Goal: Task Accomplishment & Management: Use online tool/utility

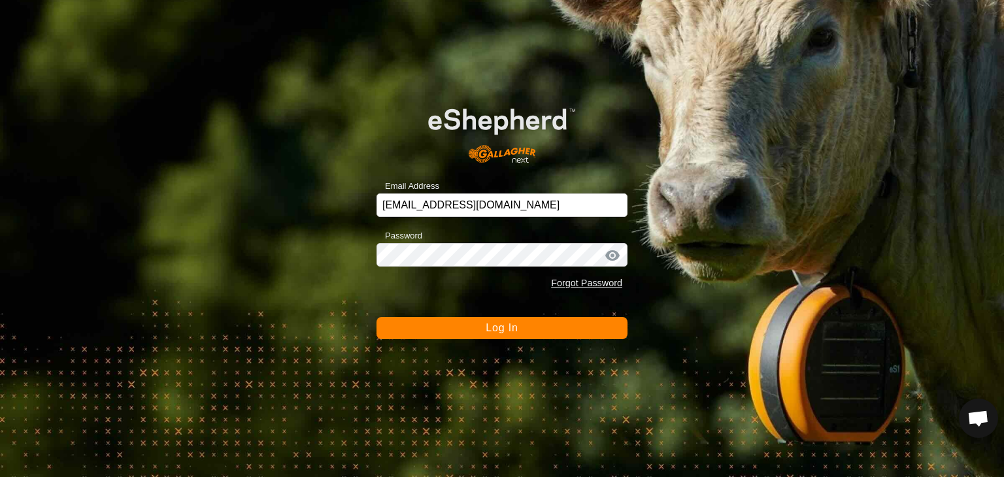
click at [495, 328] on span "Log In" at bounding box center [502, 327] width 32 height 11
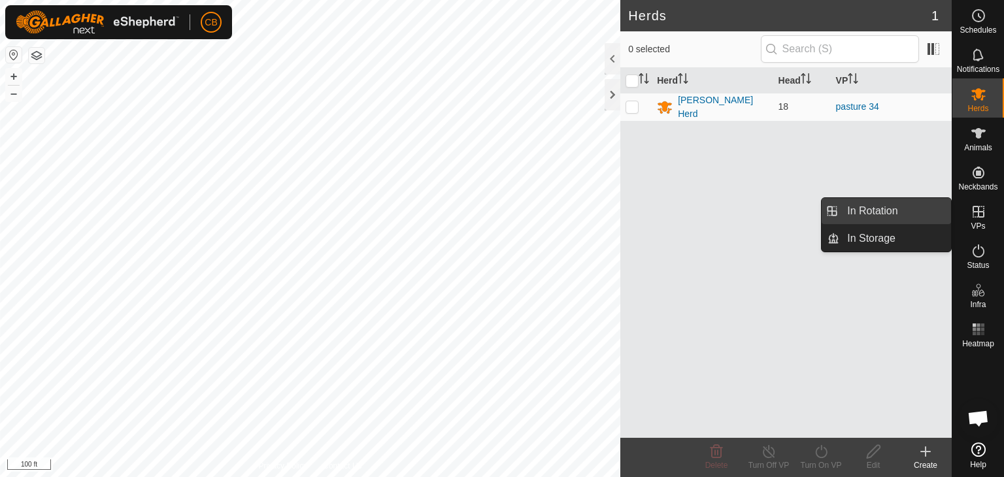
click at [926, 211] on link "In Rotation" at bounding box center [896, 211] width 112 height 26
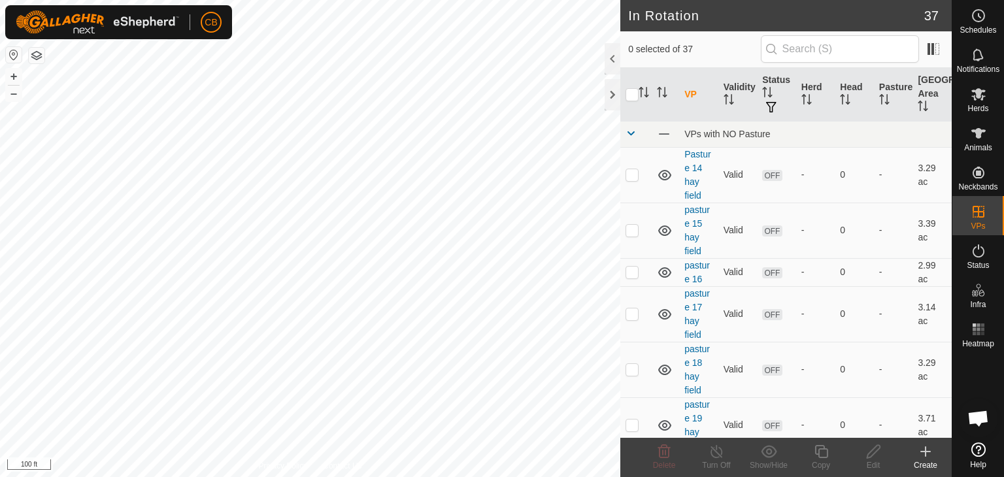
click at [927, 452] on icon at bounding box center [925, 452] width 9 height 0
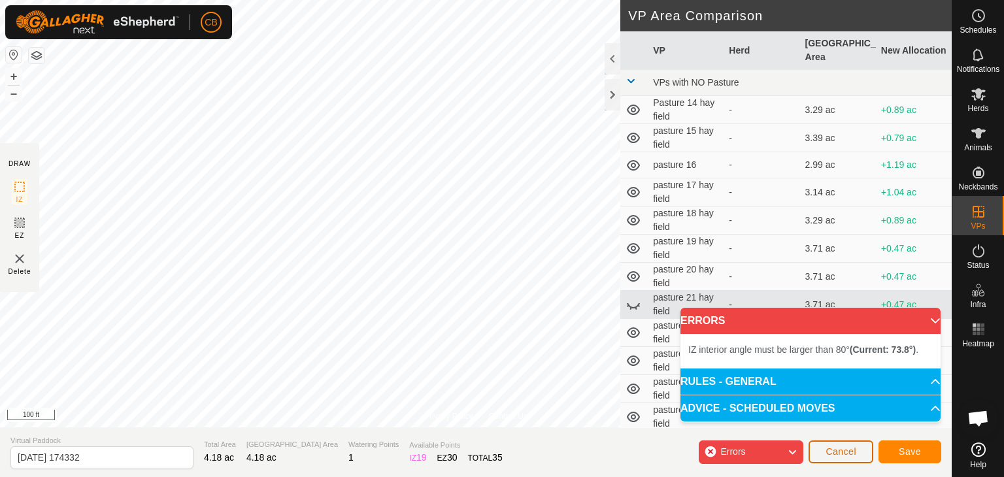
click at [847, 449] on span "Cancel" at bounding box center [841, 452] width 31 height 10
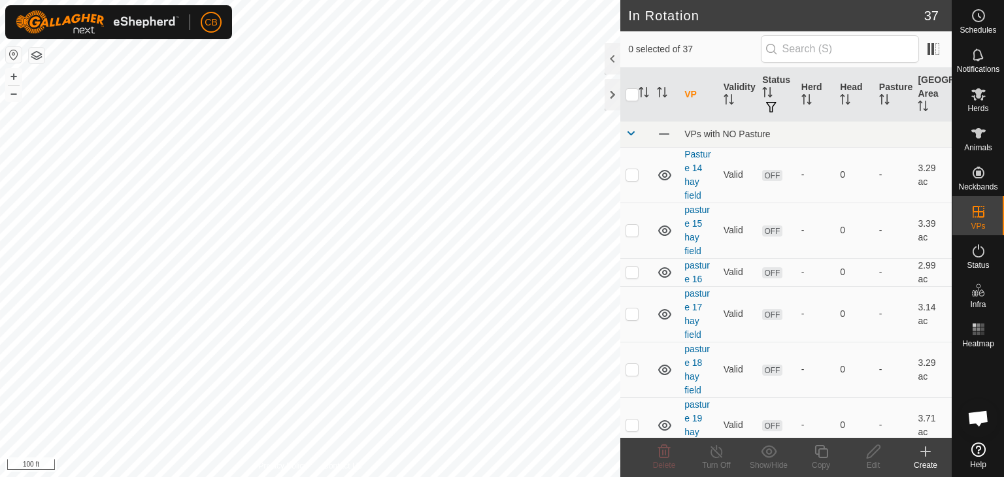
click at [926, 454] on icon at bounding box center [926, 451] width 0 height 9
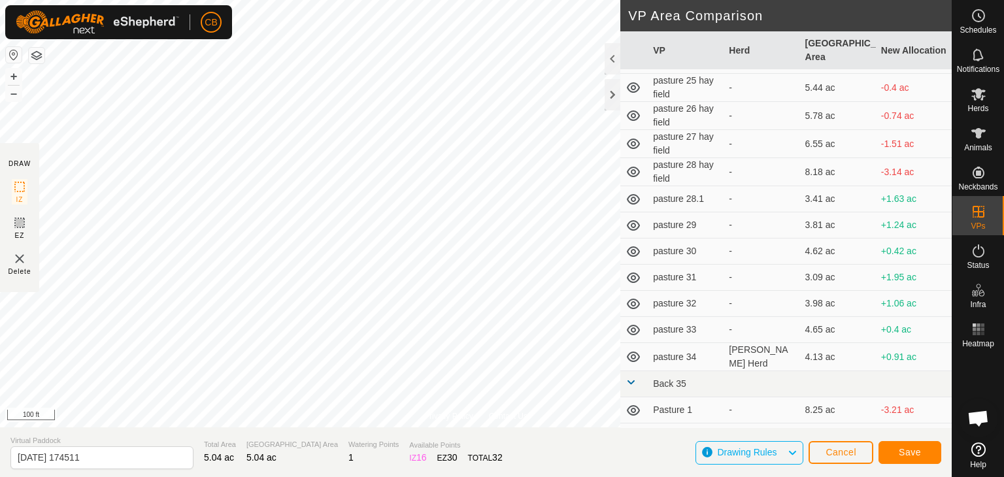
scroll to position [340, 0]
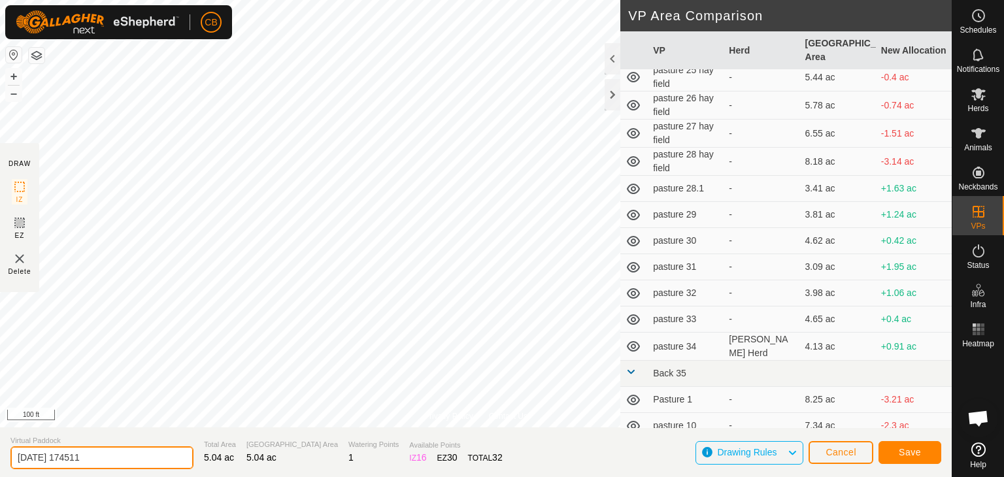
click at [132, 458] on input "[DATE] 174511" at bounding box center [101, 458] width 183 height 23
type input "2"
type input "pasture 35"
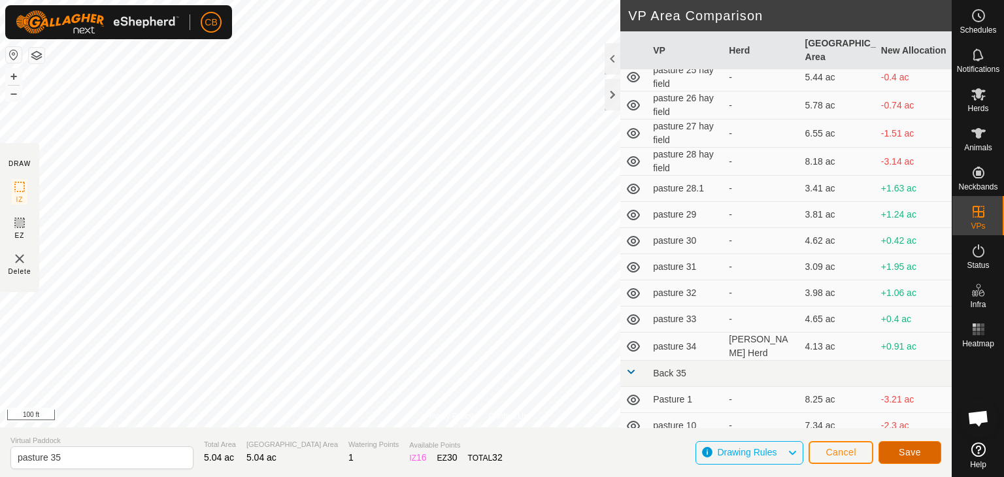
click at [905, 451] on span "Save" at bounding box center [910, 452] width 22 height 10
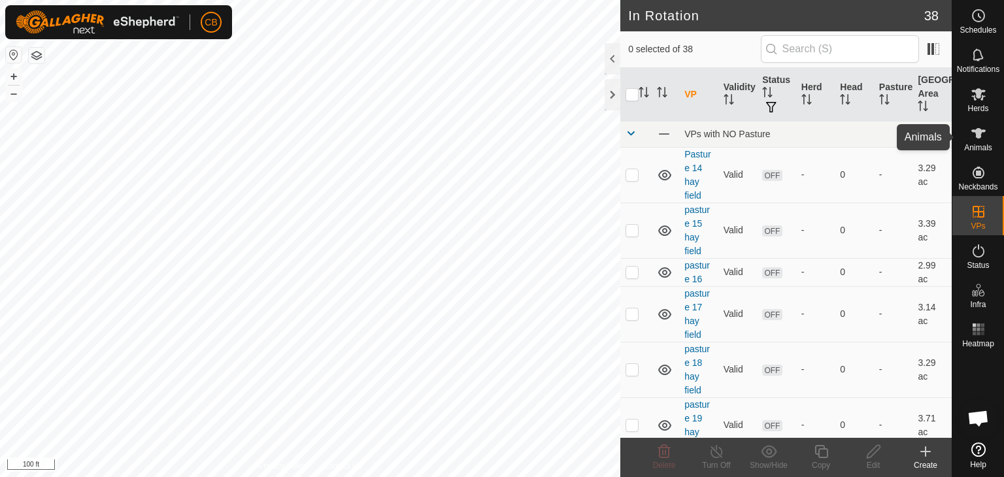
click at [976, 144] on span "Animals" at bounding box center [978, 148] width 28 height 8
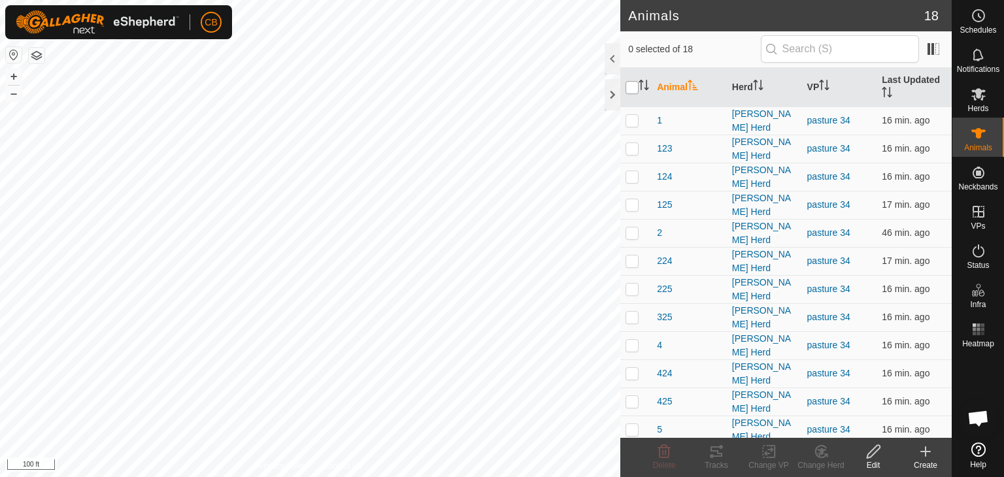
click at [632, 90] on input "checkbox" at bounding box center [632, 87] width 13 height 13
checkbox input "true"
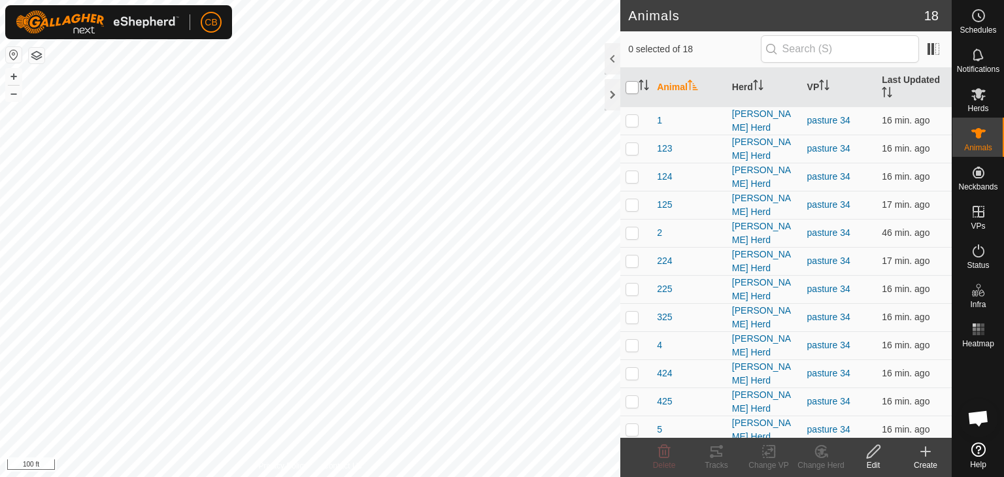
checkbox input "true"
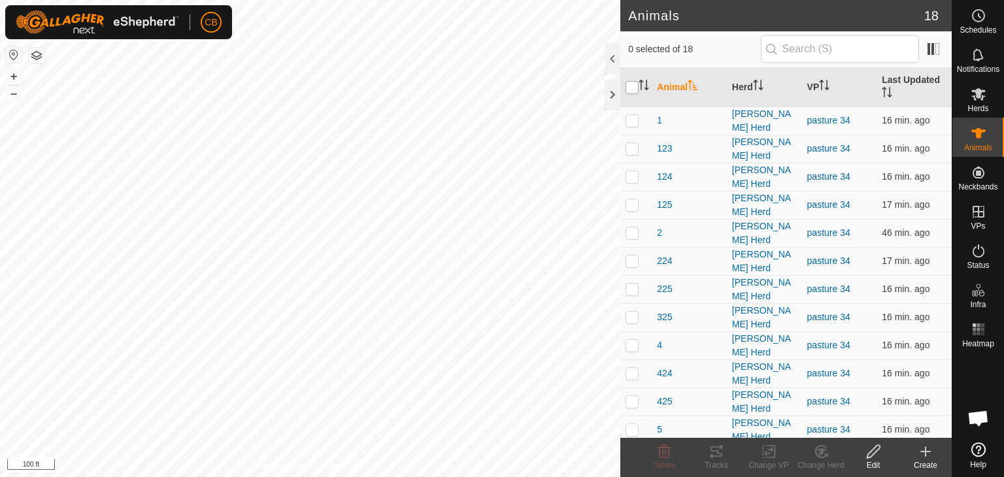
checkbox input "true"
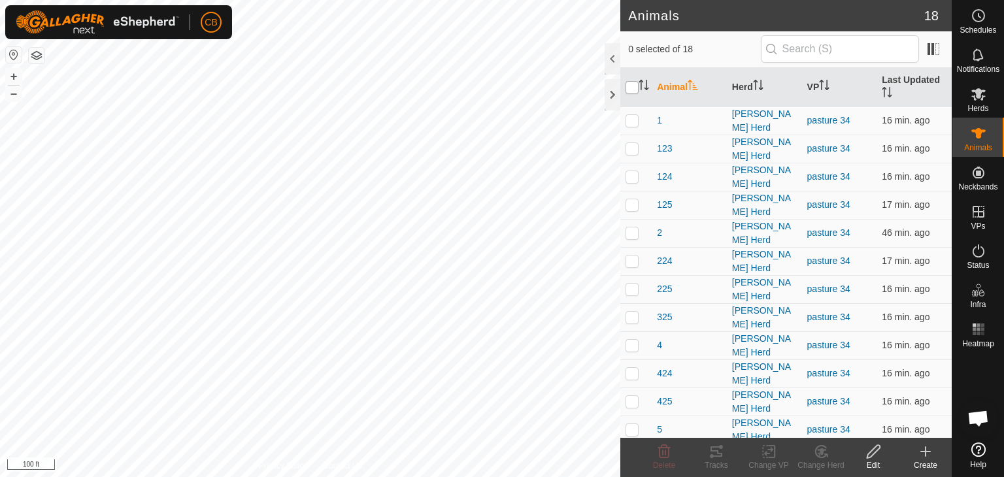
checkbox input "true"
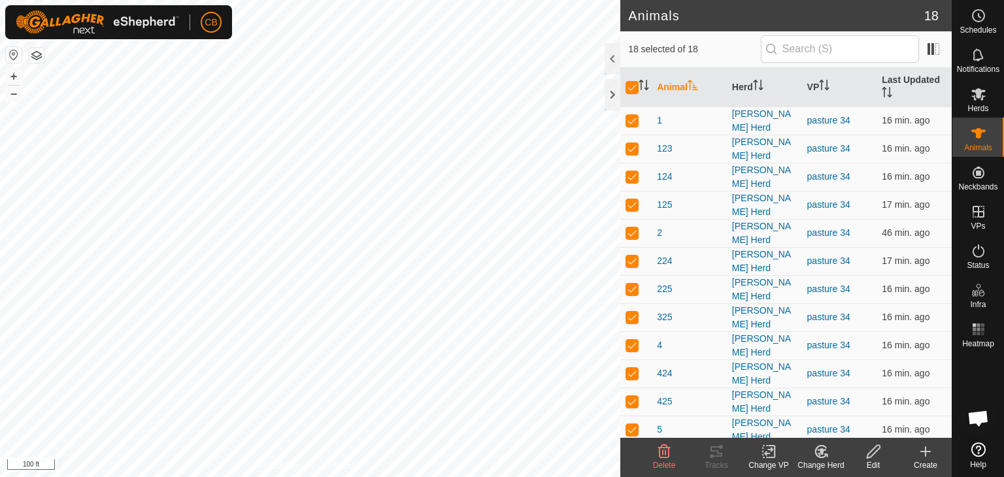
click at [768, 450] on icon at bounding box center [768, 452] width 9 height 9
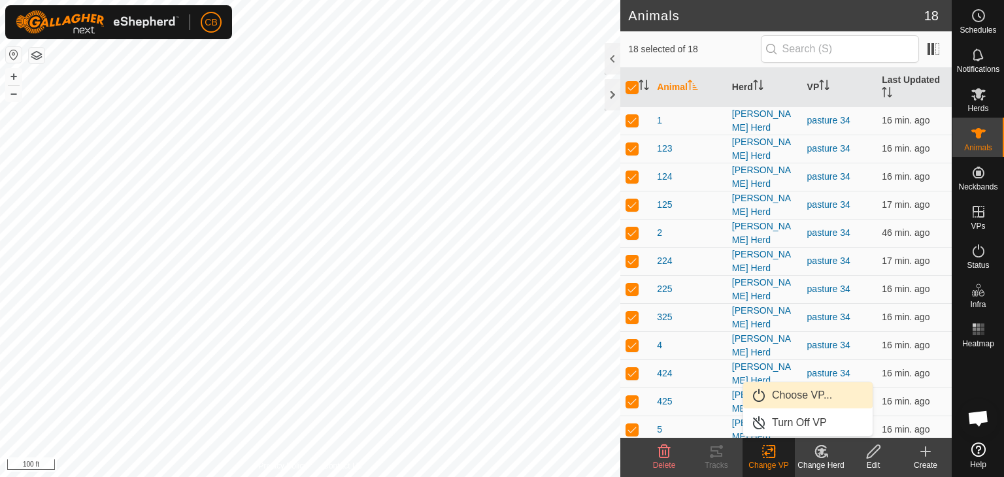
click at [780, 392] on link "Choose VP..." at bounding box center [807, 396] width 129 height 26
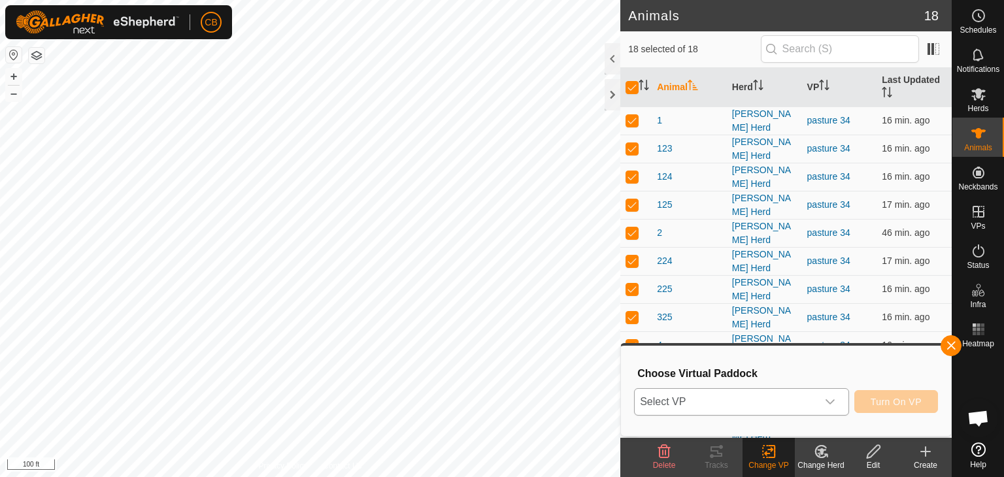
click at [829, 401] on icon "dropdown trigger" at bounding box center [830, 402] width 9 height 5
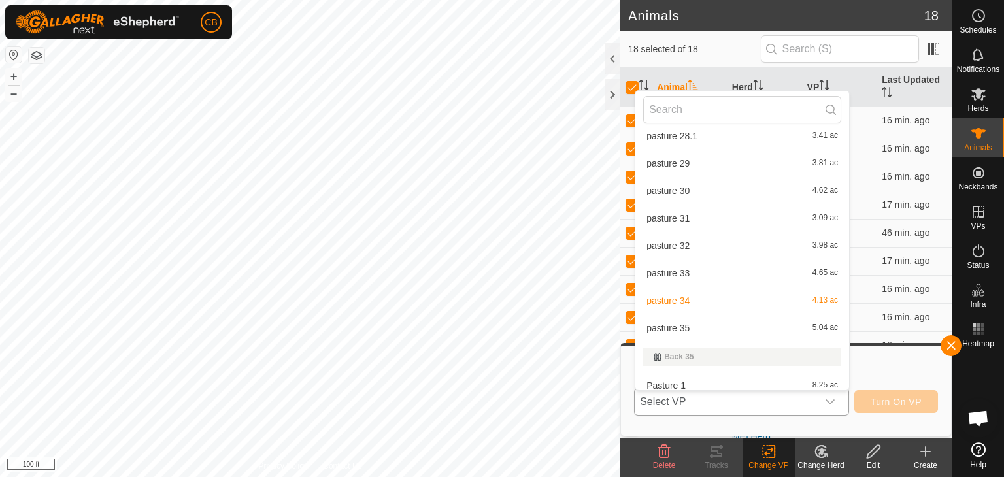
scroll to position [459, 0]
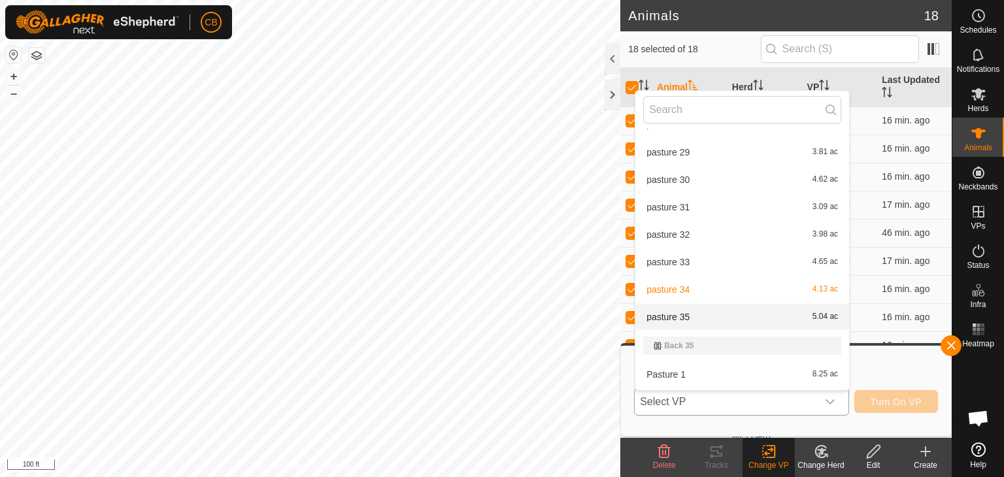
click at [676, 322] on li "pasture 35 5.04 ac" at bounding box center [743, 317] width 214 height 26
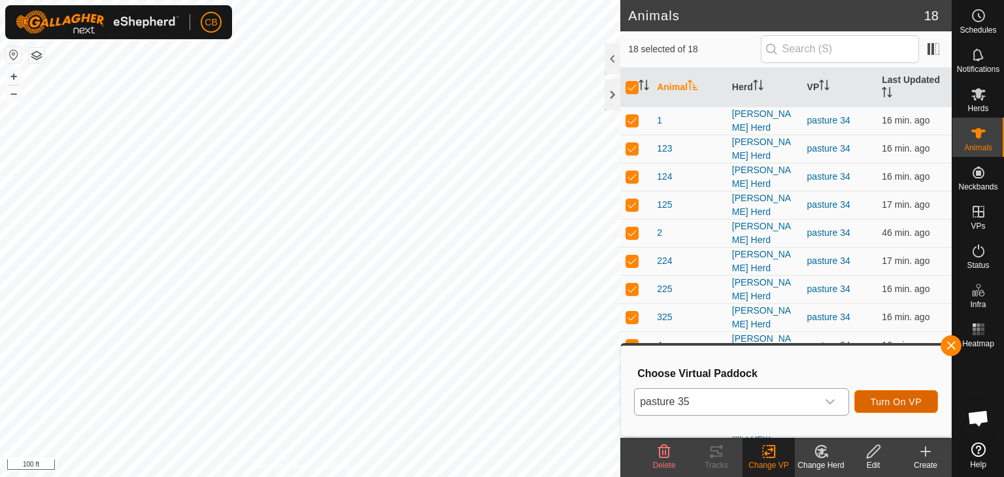
click at [895, 406] on span "Turn On VP" at bounding box center [896, 402] width 51 height 10
